Goal: Information Seeking & Learning: Learn about a topic

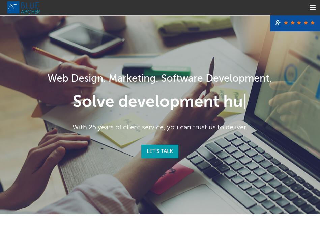
click at [160, 151] on link "Let's Talk" at bounding box center [159, 152] width 37 height 14
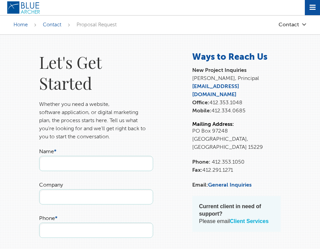
click at [251, 218] on link "Client Services" at bounding box center [249, 221] width 39 height 6
click at [96, 230] on input "Phone *" at bounding box center [96, 230] width 114 height 15
type input "resources"
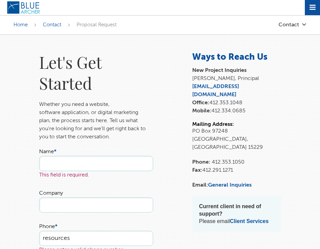
click at [96, 205] on input "Company" at bounding box center [96, 204] width 114 height 15
type input "development back support"
click at [52, 25] on span "Contact" at bounding box center [52, 24] width 19 height 5
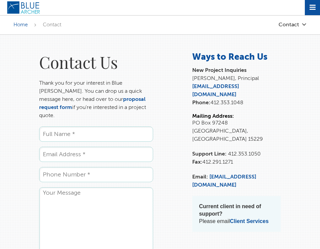
click at [96, 167] on input "Phone *" at bounding box center [96, 174] width 114 height 15
click at [96, 214] on textarea "Comments" at bounding box center [96, 221] width 114 height 68
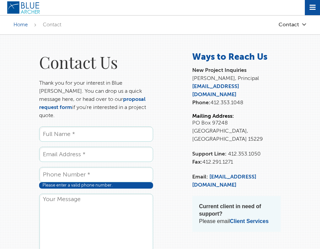
scroll to position [35, 0]
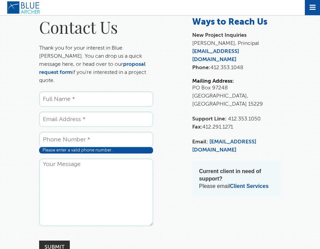
click at [96, 112] on input "Email *" at bounding box center [96, 119] width 114 height 15
type input "menu"
click at [96, 132] on input "Phone *" at bounding box center [96, 139] width 114 height 15
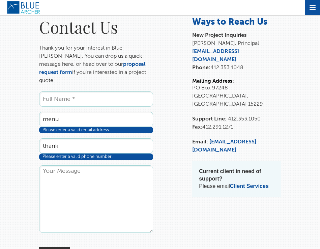
type input "thank"
click at [96, 60] on p "Thank you for your interest in Blue Archer. You can drop us a quick message her…" at bounding box center [96, 64] width 114 height 41
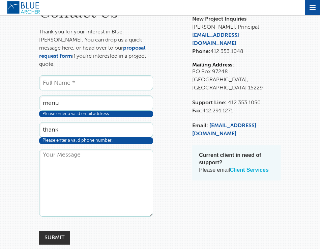
click at [251, 167] on link "Client Services" at bounding box center [249, 170] width 39 height 6
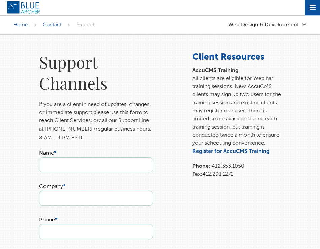
click at [96, 165] on input "Name *" at bounding box center [96, 164] width 114 height 15
click at [24, 7] on img at bounding box center [24, 7] width 34 height 13
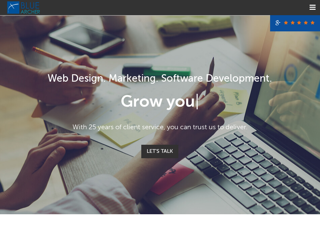
click at [313, 7] on link "Menu" at bounding box center [312, 7] width 15 height 15
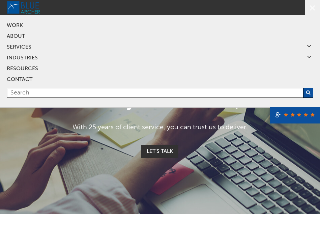
click at [160, 93] on input "text" at bounding box center [160, 93] width 307 height 10
click at [160, 93] on input "applications design" at bounding box center [160, 93] width 307 height 10
type input "applications designresults chat software"
click at [303, 88] on button "submit" at bounding box center [308, 93] width 10 height 10
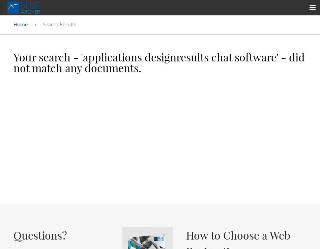
click at [160, 119] on div "Your search - ' applications designresults chat software ' - did not match any …" at bounding box center [160, 114] width 307 height 125
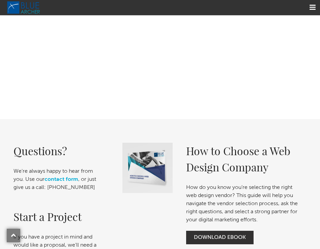
click at [160, 29] on div "Your search - ' applications designresults chat software ' - did not match any …" at bounding box center [160, 29] width 307 height 125
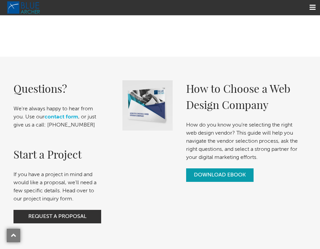
click at [220, 175] on link "Download Ebook" at bounding box center [220, 175] width 68 height 14
